Goal: Contribute content: Contribute content

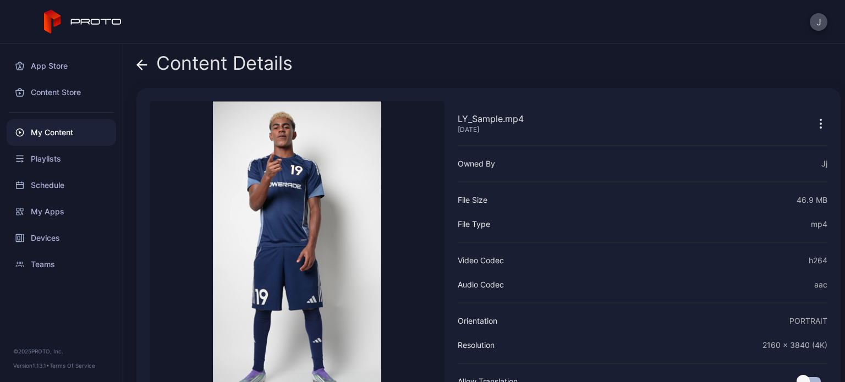
click at [76, 131] on div "My Content" at bounding box center [61, 132] width 109 height 26
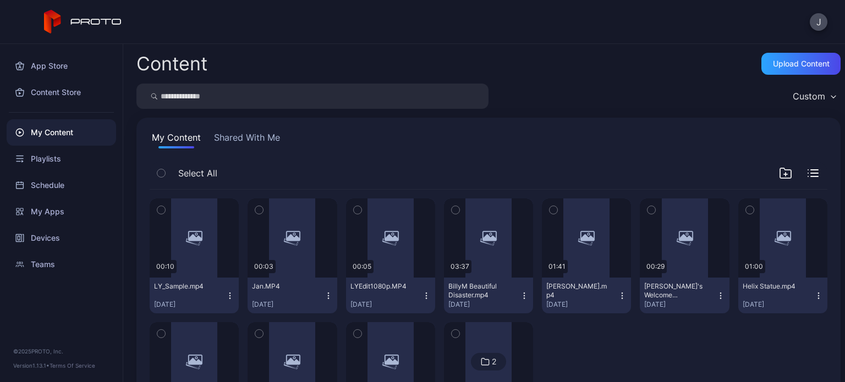
scroll to position [86, 0]
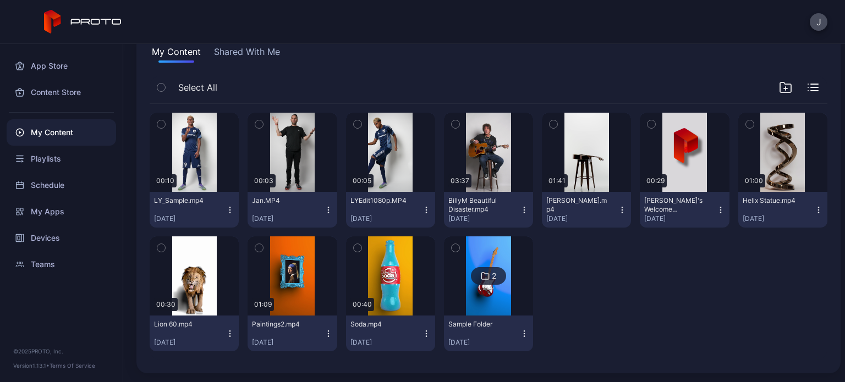
click at [779, 90] on icon "button" at bounding box center [785, 87] width 13 height 13
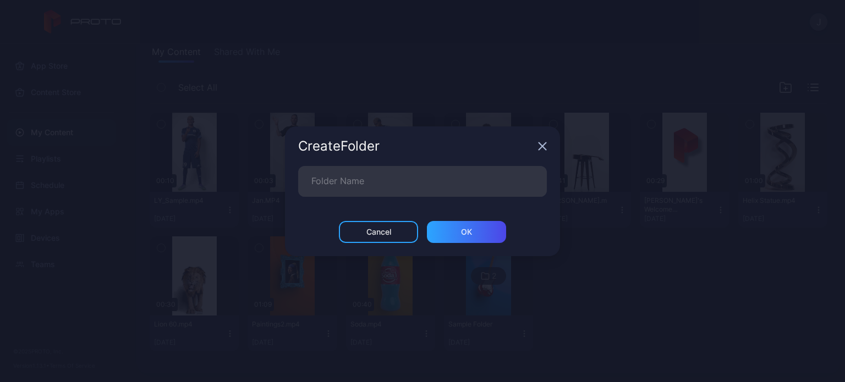
click at [543, 143] on icon "button" at bounding box center [542, 146] width 9 height 9
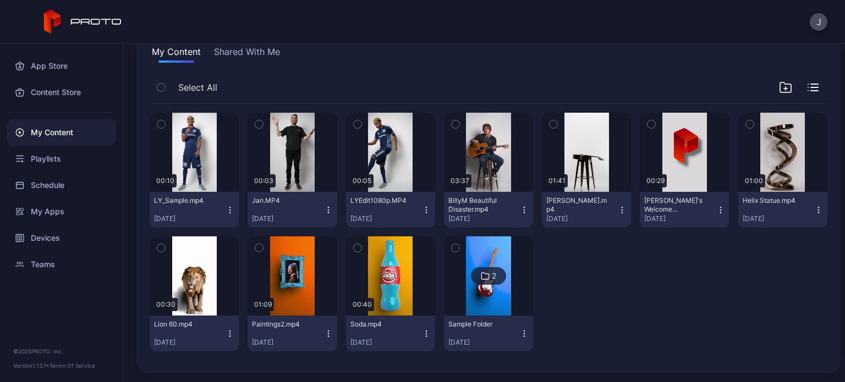
click at [811, 84] on icon "button" at bounding box center [814, 84] width 7 height 0
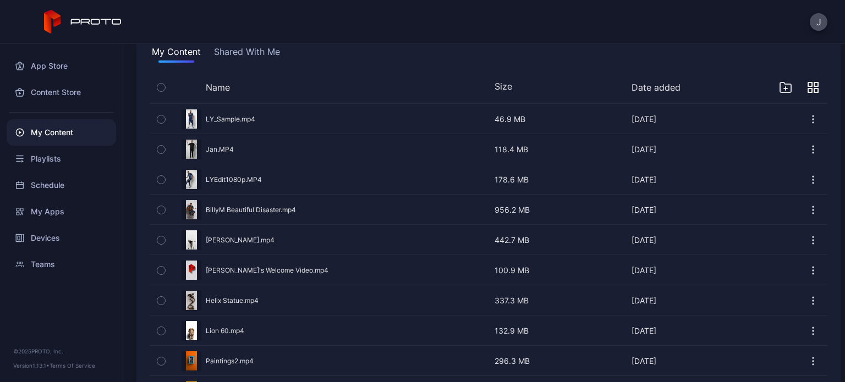
click at [814, 84] on icon "button" at bounding box center [816, 85] width 4 height 4
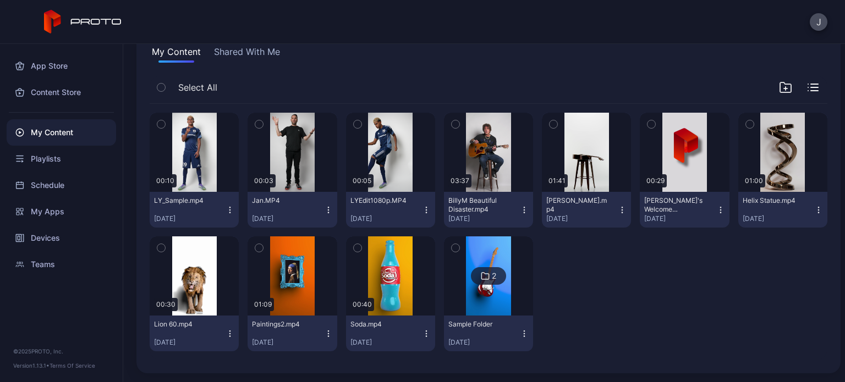
click at [579, 272] on div at bounding box center [586, 294] width 89 height 115
click at [85, 121] on div "My Content" at bounding box center [61, 132] width 109 height 26
click at [76, 21] on icon at bounding box center [83, 22] width 78 height 24
click at [88, 18] on icon at bounding box center [83, 22] width 78 height 24
click at [242, 52] on button "Shared With Me" at bounding box center [247, 54] width 70 height 18
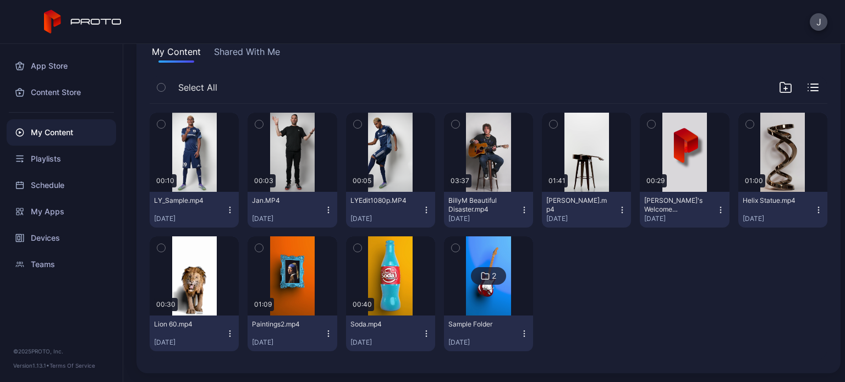
scroll to position [0, 0]
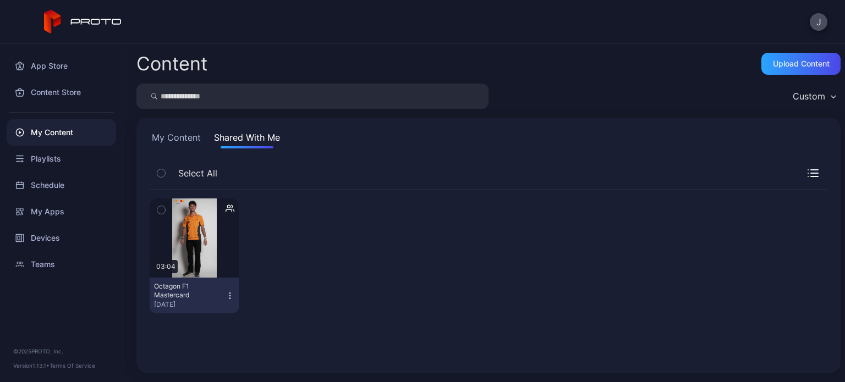
click at [162, 67] on div "Content" at bounding box center [171, 63] width 71 height 19
click at [169, 138] on button "My Content" at bounding box center [176, 140] width 53 height 18
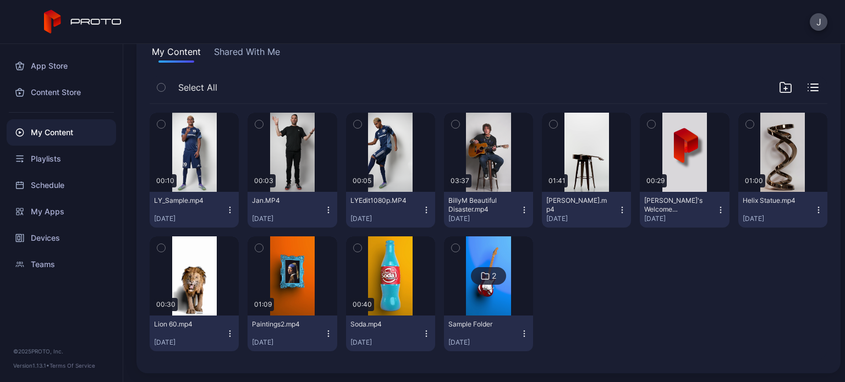
scroll to position [85, 0]
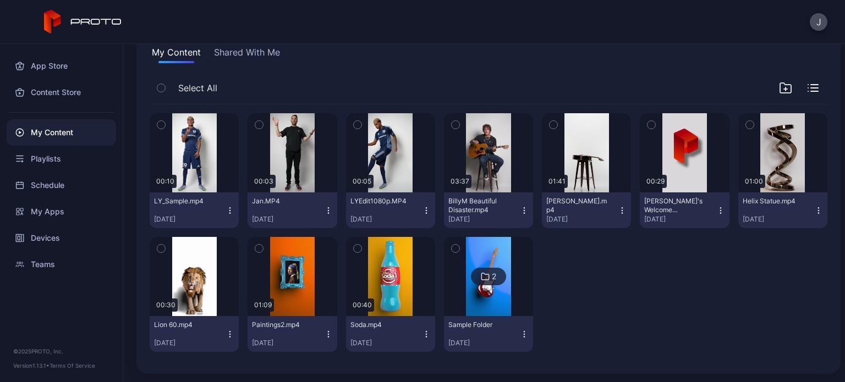
click at [605, 320] on div at bounding box center [586, 294] width 89 height 115
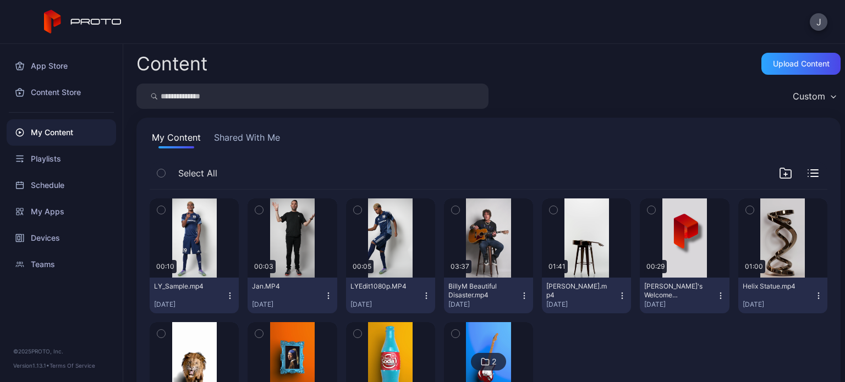
scroll to position [4, 0]
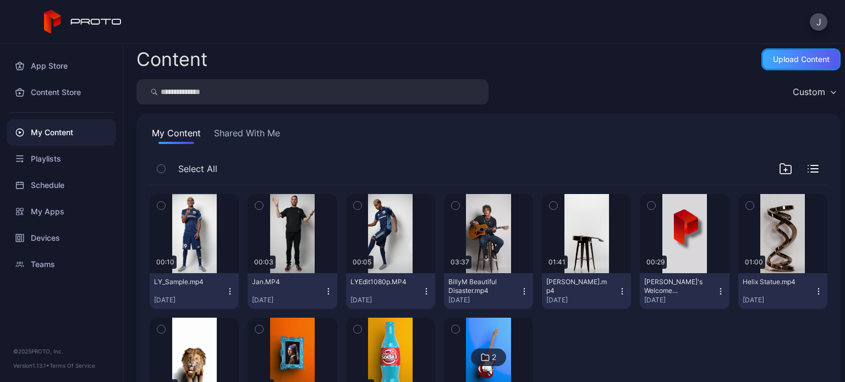
click at [773, 61] on div "Upload Content" at bounding box center [801, 59] width 57 height 9
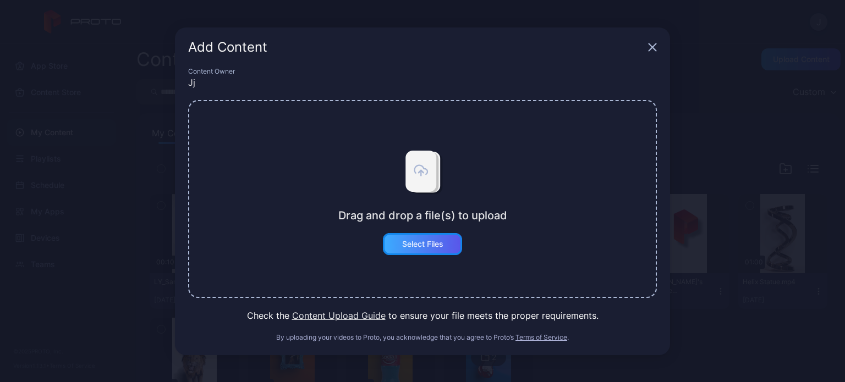
click at [425, 235] on div "Select Files" at bounding box center [422, 244] width 79 height 22
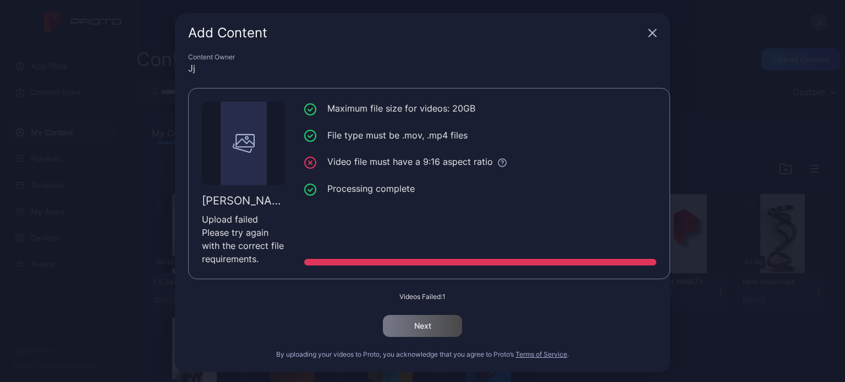
click at [649, 31] on icon "button" at bounding box center [652, 33] width 7 height 7
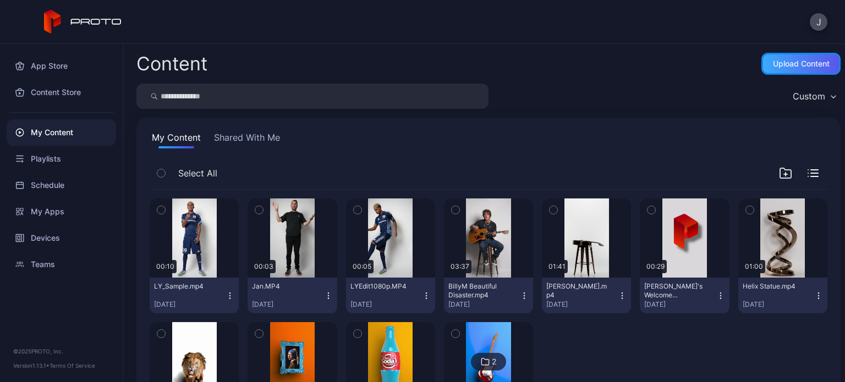
click at [779, 65] on div "Upload Content" at bounding box center [801, 63] width 57 height 9
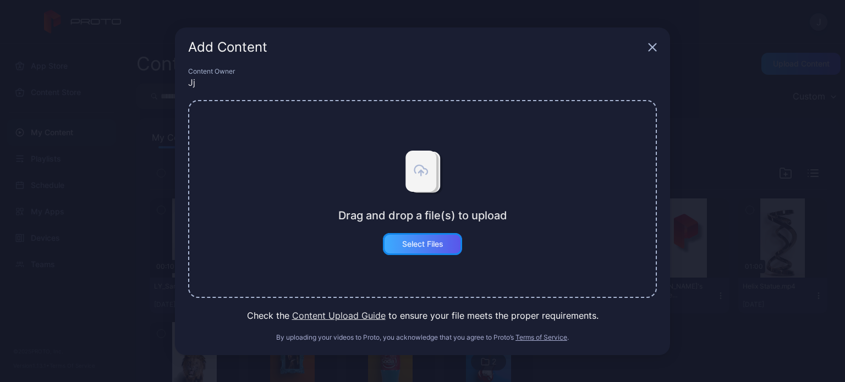
click at [444, 254] on div "Select Files" at bounding box center [422, 244] width 79 height 22
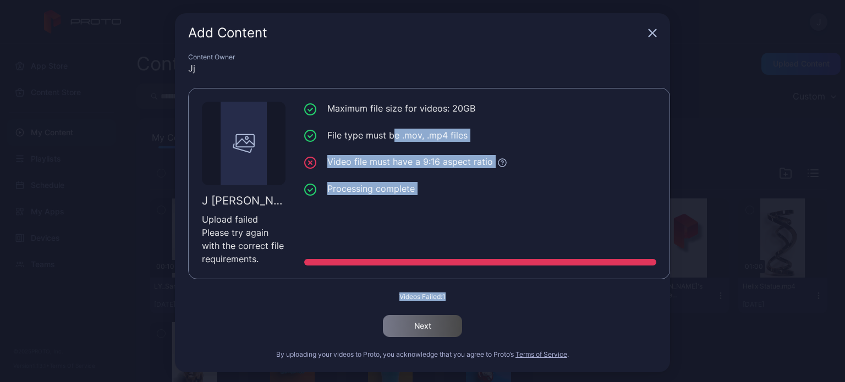
drag, startPoint x: 490, startPoint y: 294, endPoint x: 441, endPoint y: 163, distance: 140.1
click at [441, 163] on div "Content Owner [PERSON_NAME] 2.mp4 Upload failed Please try again with the corre…" at bounding box center [422, 213] width 495 height 320
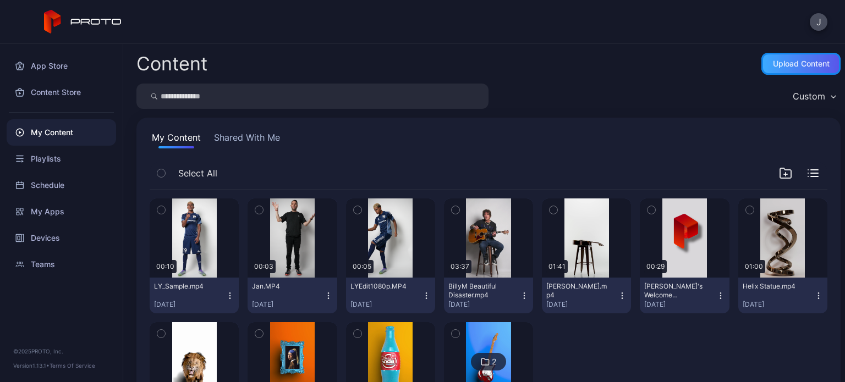
click at [761, 63] on div "Upload Content" at bounding box center [800, 64] width 79 height 22
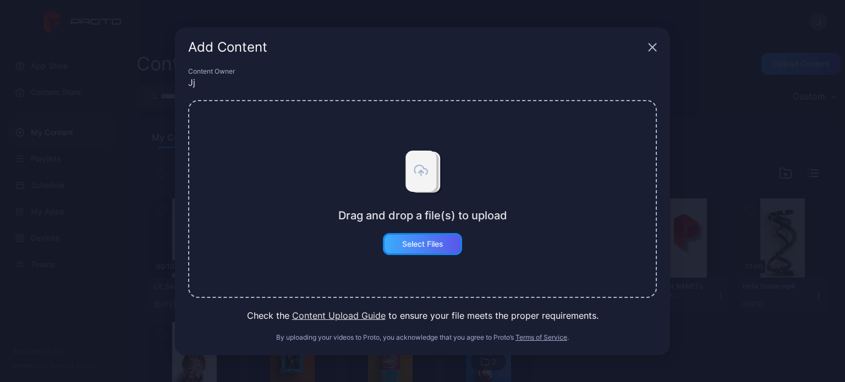
click at [447, 242] on div "Select Files" at bounding box center [422, 244] width 79 height 22
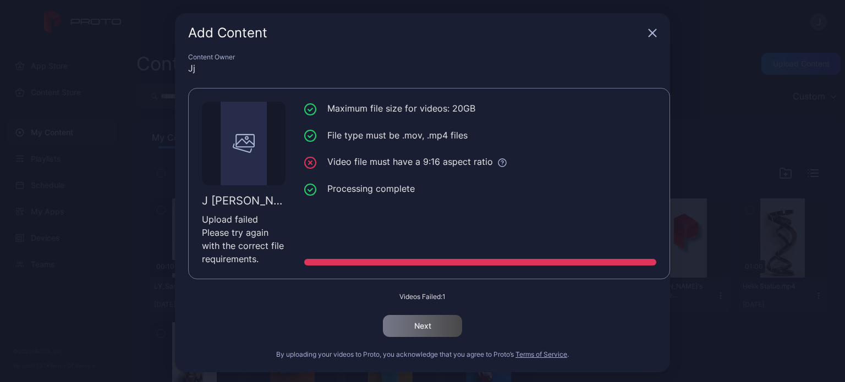
click at [648, 35] on icon "button" at bounding box center [652, 33] width 9 height 9
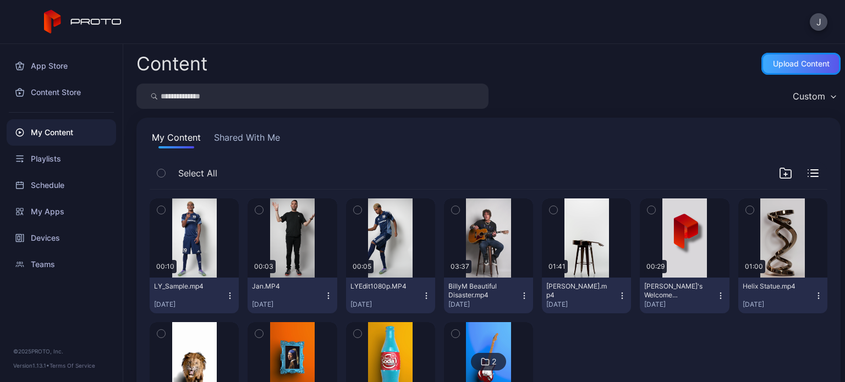
click at [788, 68] on div "Upload Content" at bounding box center [801, 63] width 57 height 9
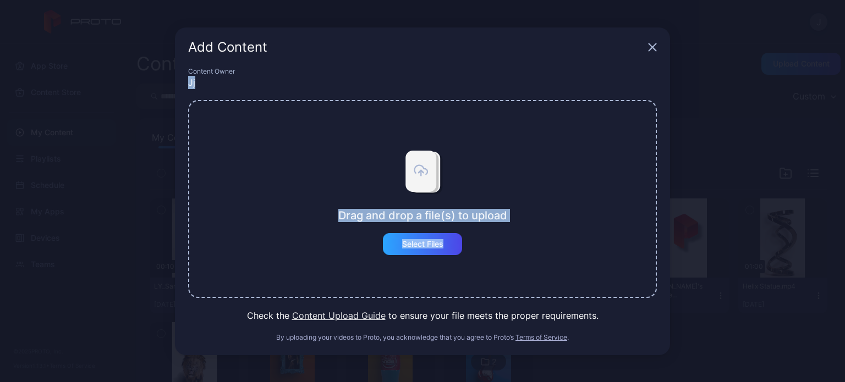
drag, startPoint x: 788, startPoint y: 68, endPoint x: 437, endPoint y: 255, distance: 397.7
click at [437, 255] on div "Add Content Content Owner Jj Drag and drop a file(s) to upload Select Files Che…" at bounding box center [422, 191] width 845 height 382
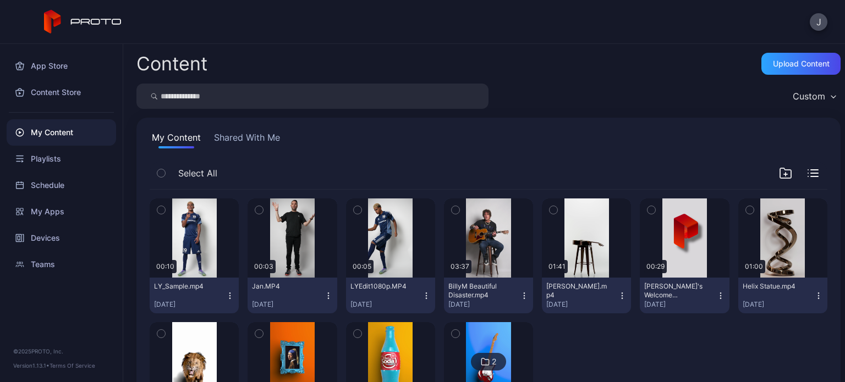
click at [437, 255] on div "Preview 00:10 LY_Sample.mp4 Sep 24, 2025 Preview 00:03 Jan.MP4 Sep 23, 2025 Pre…" at bounding box center [488, 318] width 695 height 274
click at [801, 65] on div "Upload Content" at bounding box center [801, 63] width 57 height 9
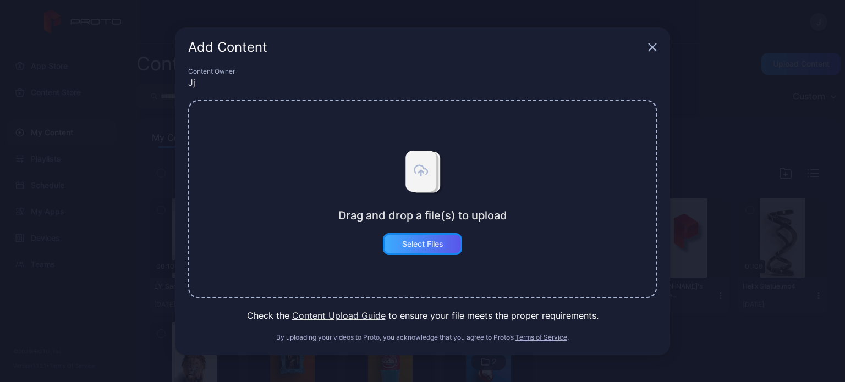
click at [413, 246] on div "Select Files" at bounding box center [422, 244] width 41 height 9
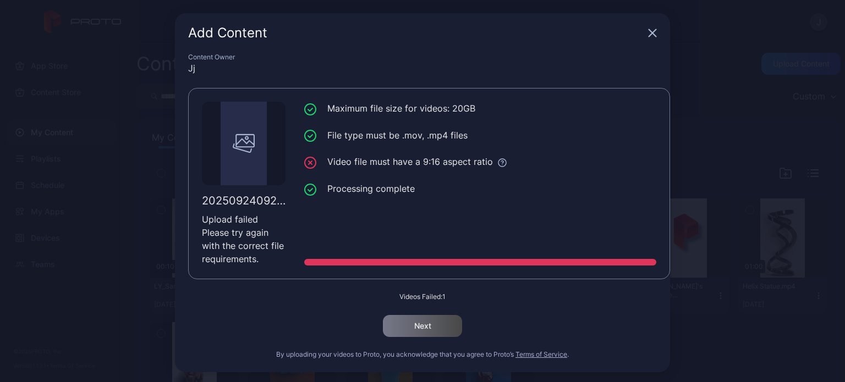
click at [649, 31] on icon "button" at bounding box center [652, 33] width 7 height 7
